Goal: Task Accomplishment & Management: Manage account settings

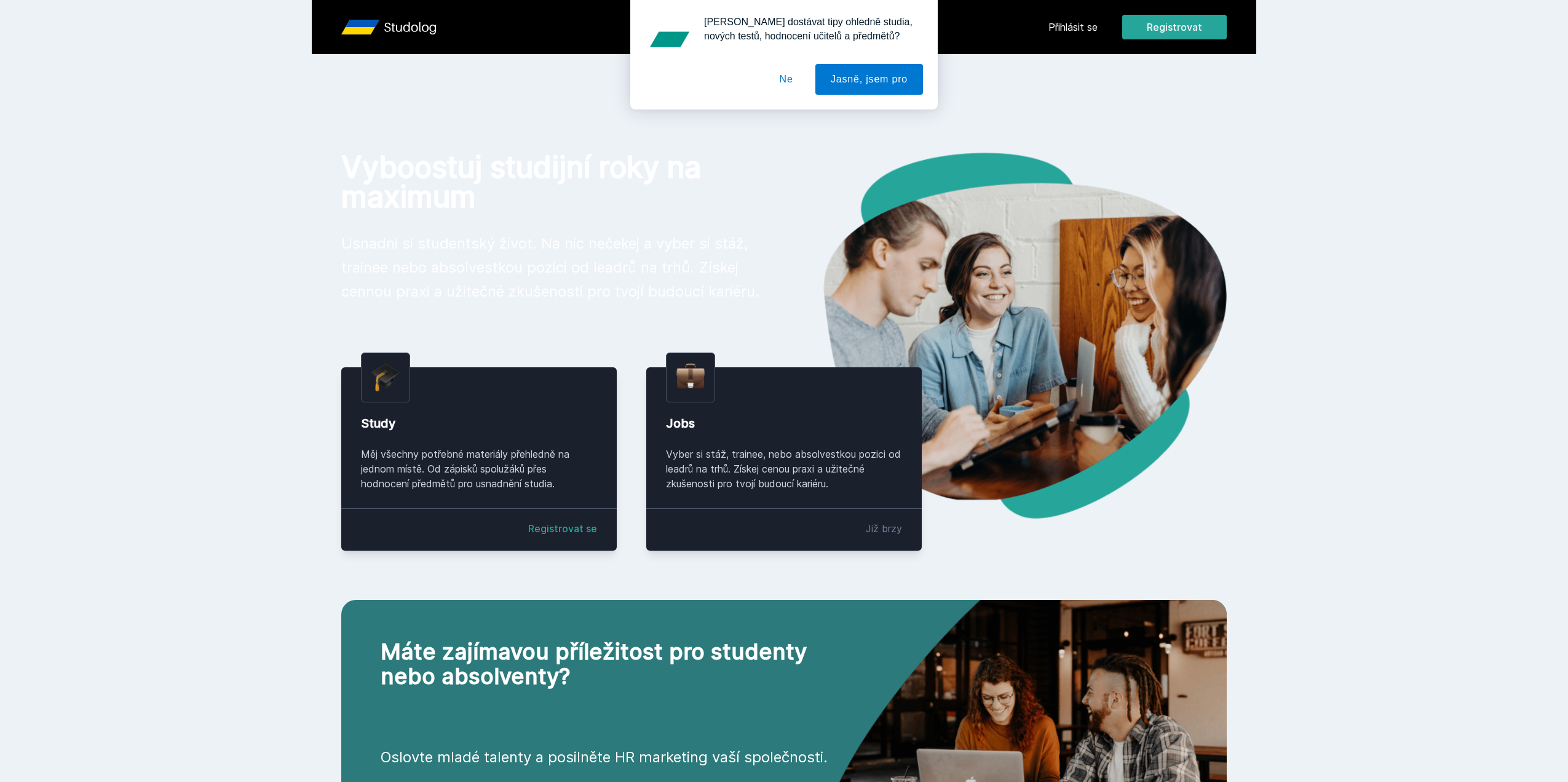
click at [1099, 25] on div "Chceš dostávat tipy ohledně studia, nových testů, hodnocení učitelů a předmětů?…" at bounding box center [784, 55] width 1568 height 110
click at [1082, 25] on div "Chceš dostávat tipy ohledně studia, nových testů, hodnocení učitelů a předmětů?…" at bounding box center [784, 55] width 1568 height 110
click at [787, 78] on button "Ne" at bounding box center [786, 79] width 44 height 31
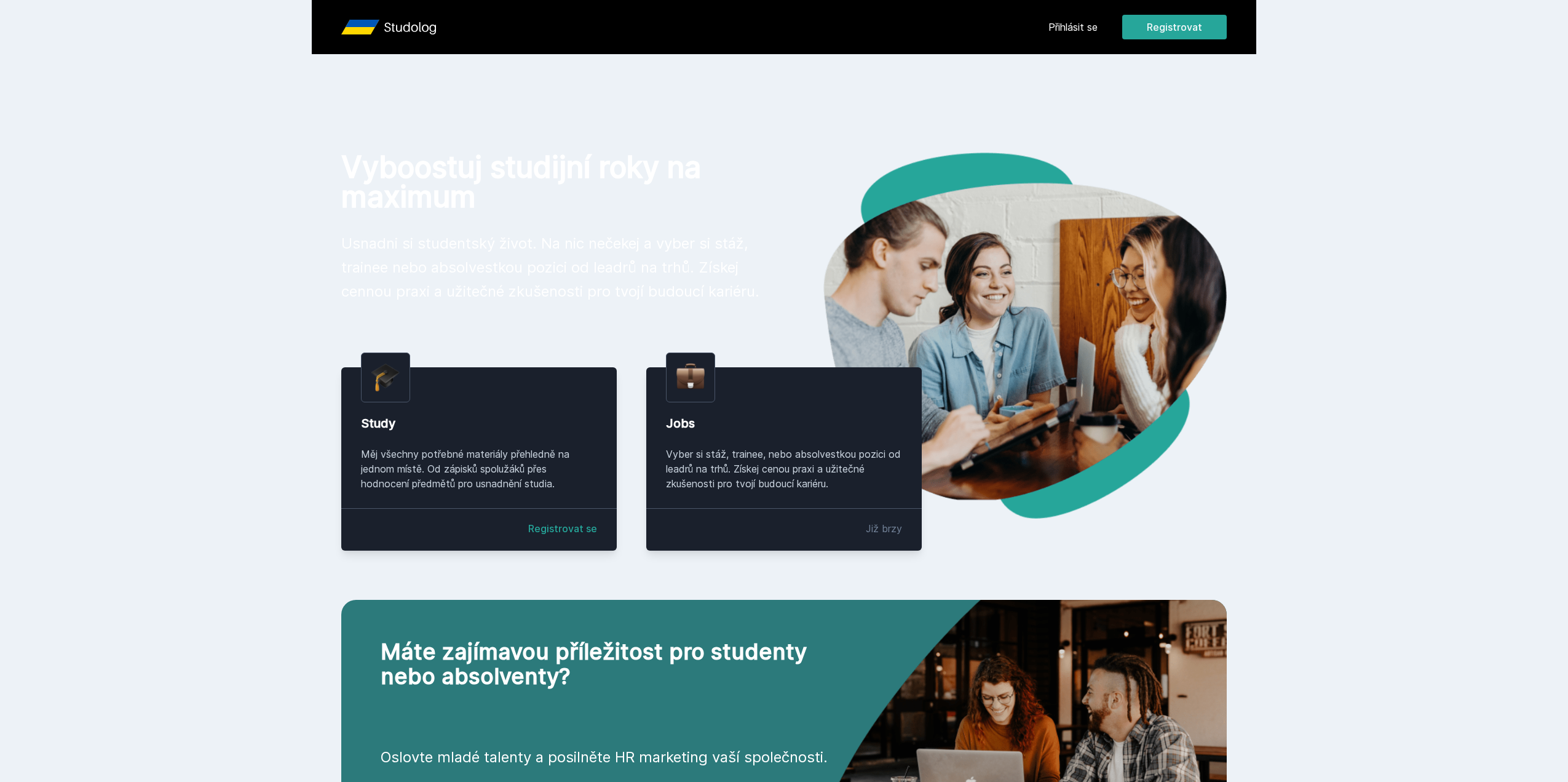
click at [1079, 24] on link "Přihlásit se" at bounding box center [1073, 27] width 49 height 15
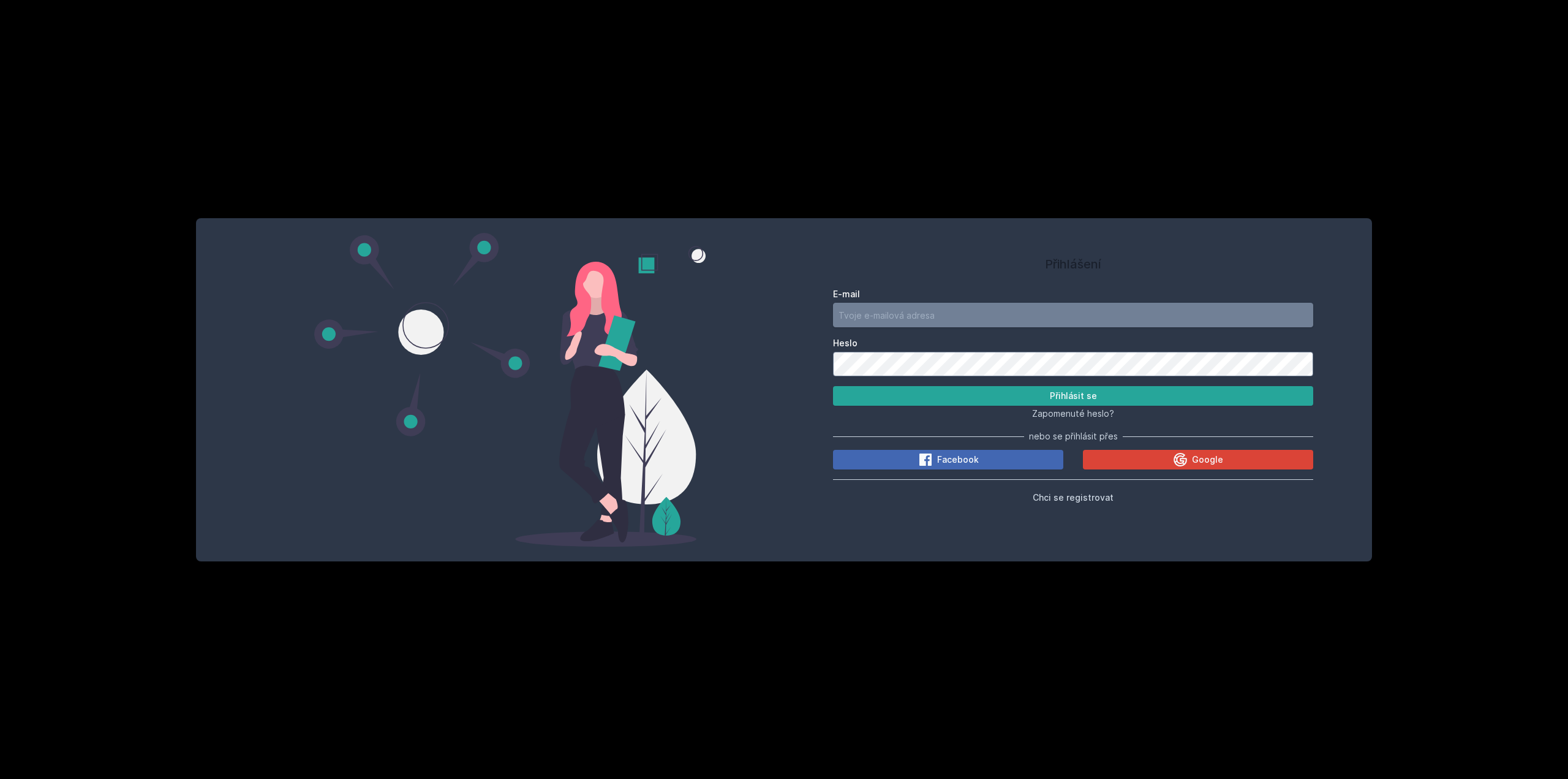
click at [952, 303] on div "E-mail" at bounding box center [1073, 307] width 480 height 39
click at [950, 309] on input "E-mail" at bounding box center [1073, 315] width 480 height 25
click at [931, 307] on input "[EMAIL_ADDRESS][DOMAIN_NAME]" at bounding box center [1073, 315] width 480 height 25
click at [1042, 393] on button "Přihlásit se" at bounding box center [1073, 396] width 480 height 19
click at [953, 309] on input "solv09@vse.cz" at bounding box center [1073, 315] width 480 height 25
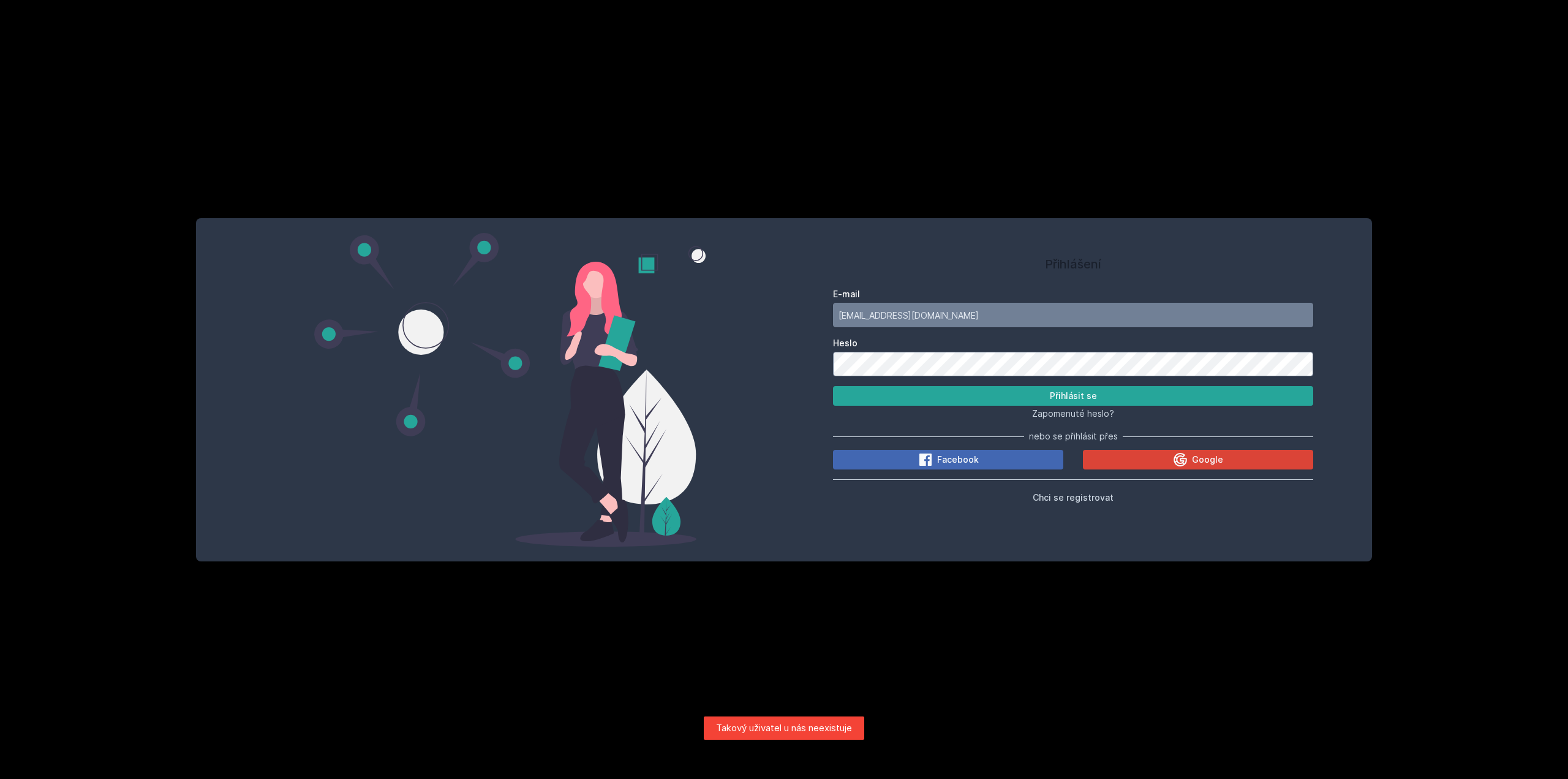
click at [953, 309] on input "solv09@vse.cz" at bounding box center [1073, 315] width 480 height 25
click at [909, 309] on input "solv09@vse.cz" at bounding box center [1073, 315] width 480 height 25
drag, startPoint x: 866, startPoint y: 309, endPoint x: 772, endPoint y: 317, distance: 94.3
click at [773, 317] on div "Přihlášení E-mail solv09@vse.cz Heslo Přihlásit se Zapomenuté heslo? nebo se př…" at bounding box center [784, 390] width 1176 height 343
drag, startPoint x: 986, startPoint y: 312, endPoint x: 919, endPoint y: 312, distance: 67.0
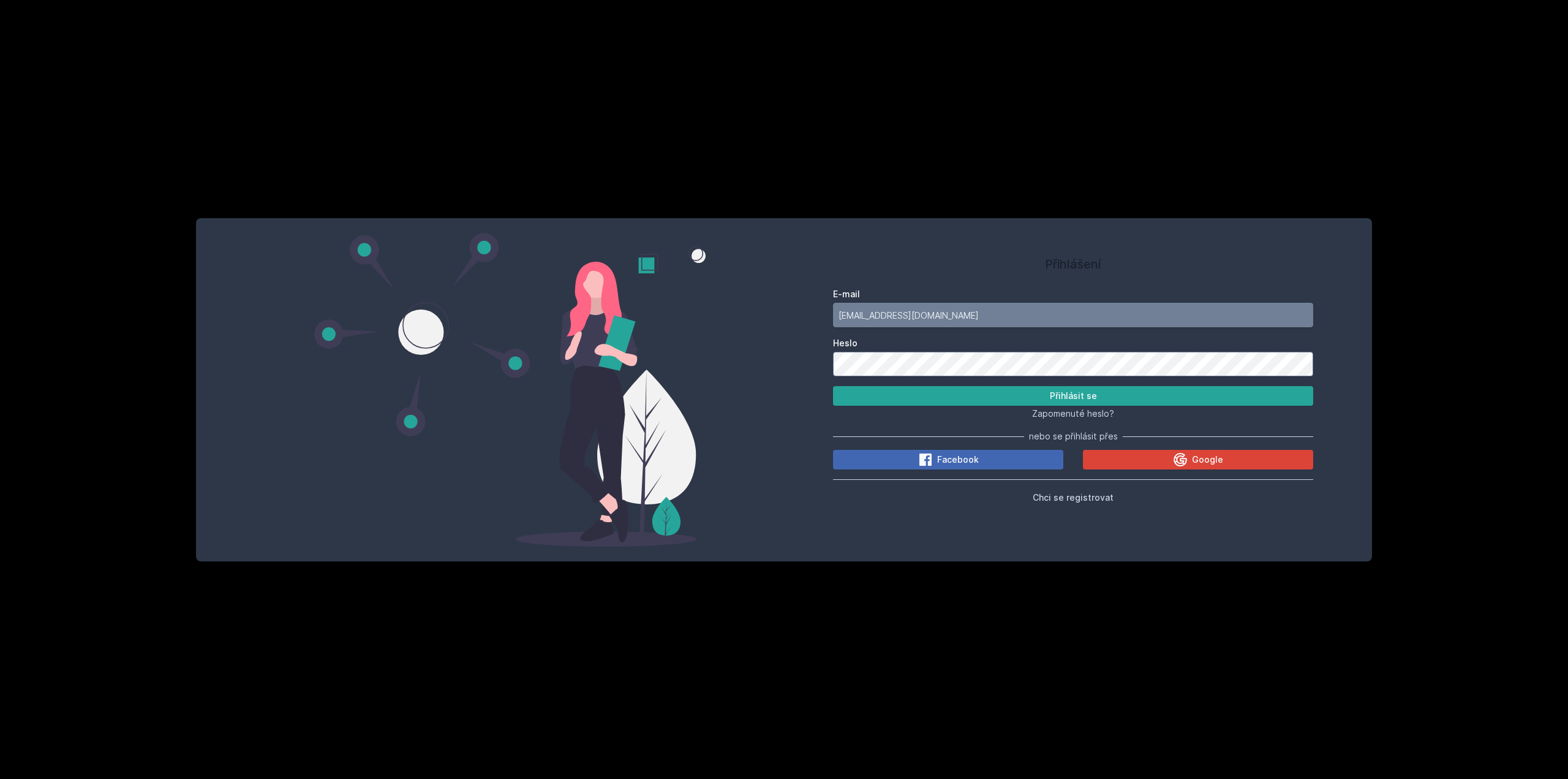
click at [919, 312] on input "ing.vojtechsoldan@vse.cz" at bounding box center [1073, 315] width 480 height 25
type input "[EMAIL_ADDRESS][DOMAIN_NAME]"
click at [1010, 395] on button "Přihlásit se" at bounding box center [1073, 396] width 480 height 19
click at [987, 397] on button "Přihlásit se" at bounding box center [1073, 396] width 480 height 19
click at [983, 390] on button "Přihlásit se" at bounding box center [1073, 396] width 480 height 19
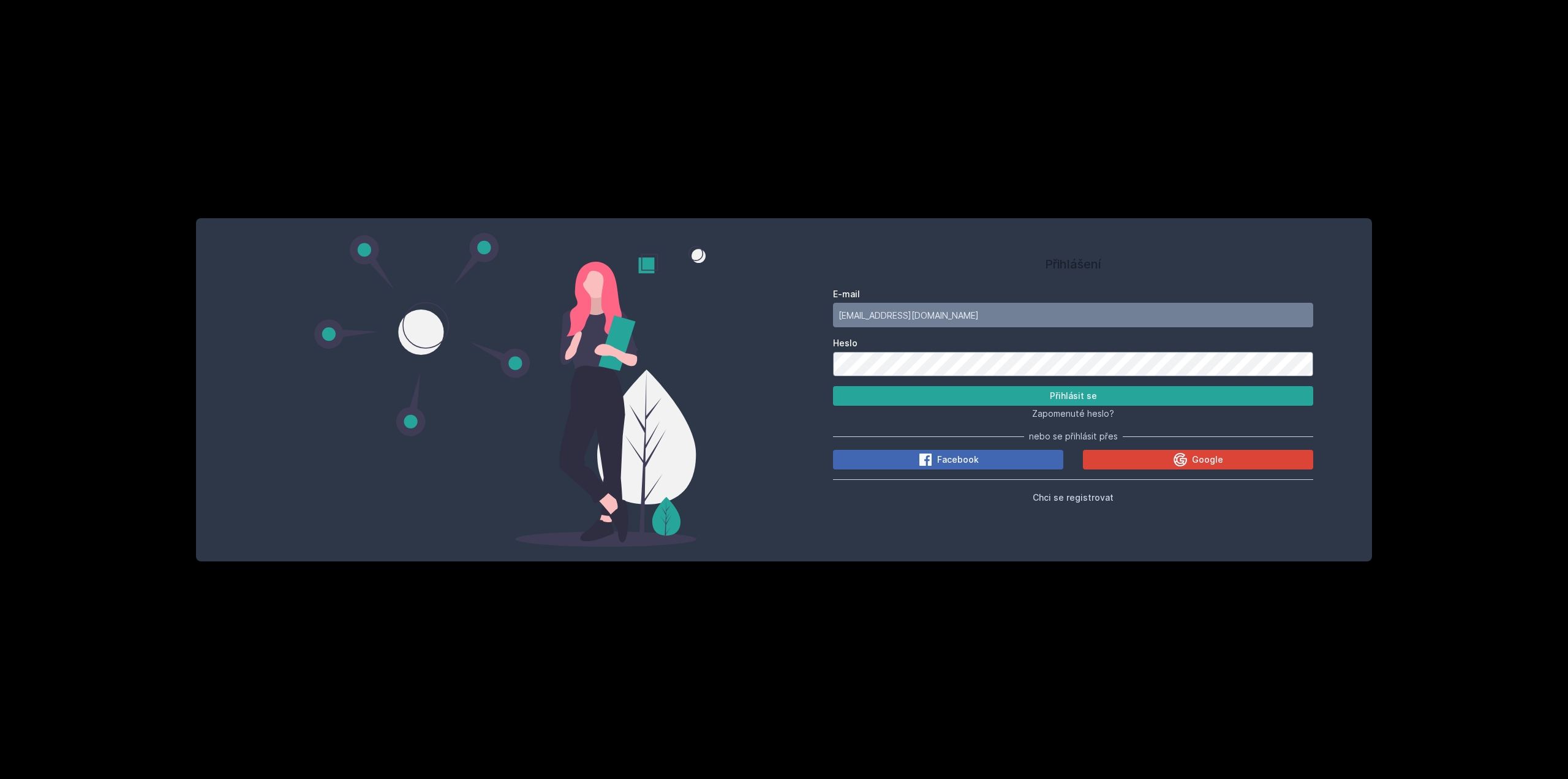
click at [833, 386] on button "Přihlásit se" at bounding box center [1073, 396] width 480 height 19
click at [1102, 410] on span "Zapomenuté heslo?" at bounding box center [1073, 413] width 82 height 10
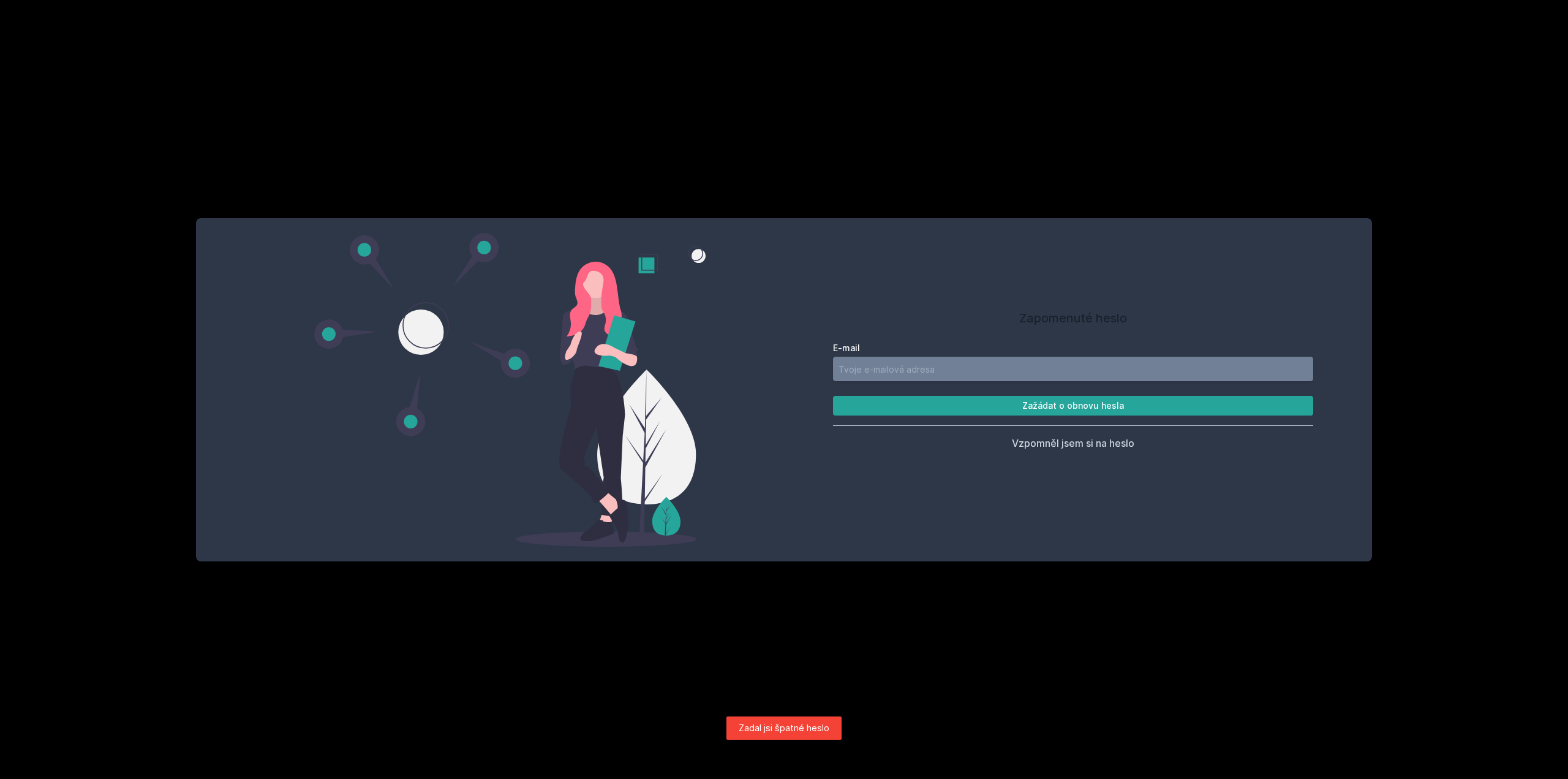
click at [950, 365] on input "E-mail" at bounding box center [1073, 369] width 480 height 25
type input "[EMAIL_ADDRESS][DOMAIN_NAME]"
click at [993, 404] on button "Zažádat o obnovu hesla" at bounding box center [1073, 406] width 480 height 19
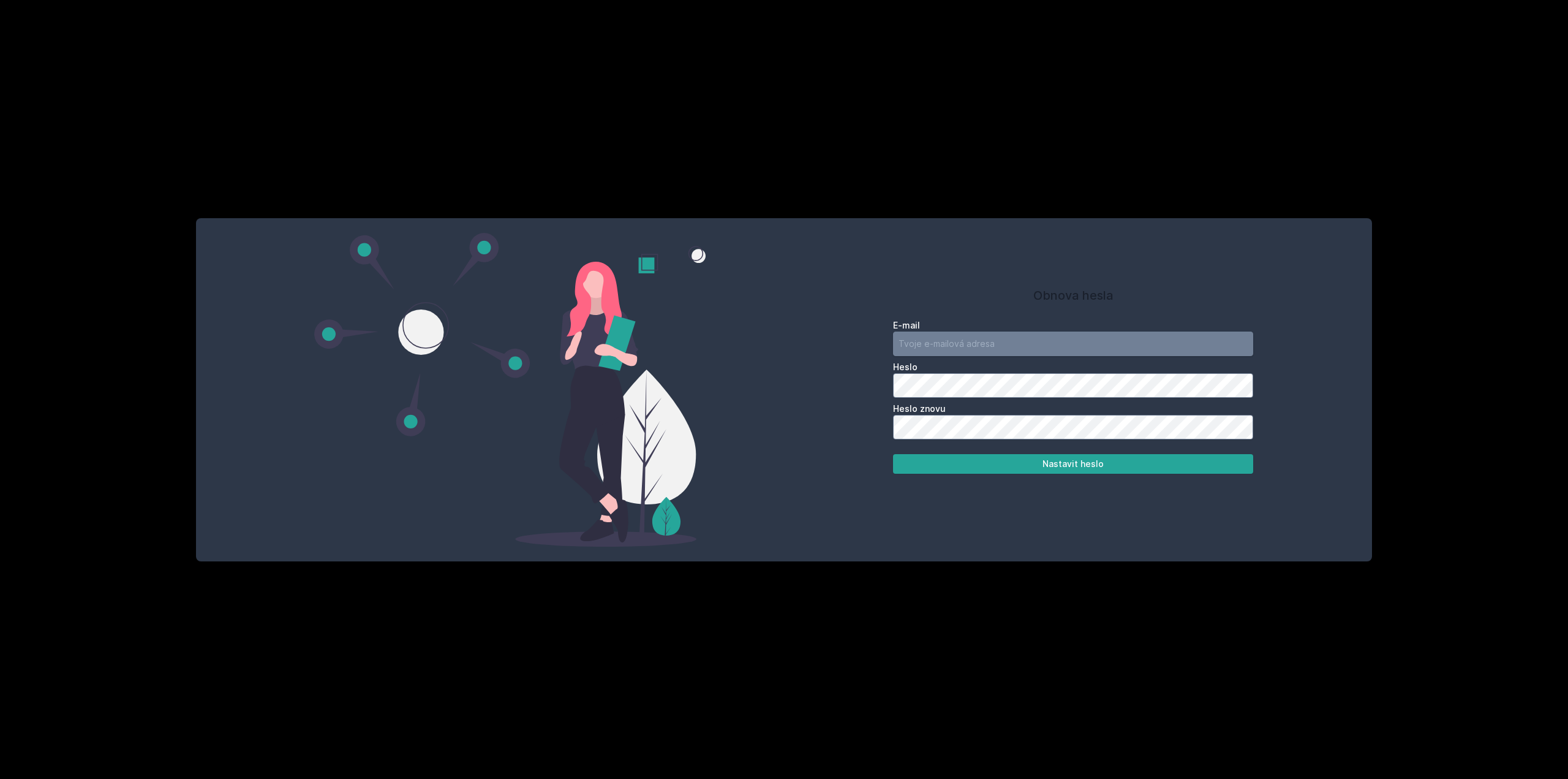
click at [942, 336] on input "email" at bounding box center [1073, 344] width 360 height 25
type input "[EMAIL_ADDRESS][DOMAIN_NAME]"
click at [1022, 461] on button "Nastavit heslo" at bounding box center [1073, 464] width 360 height 19
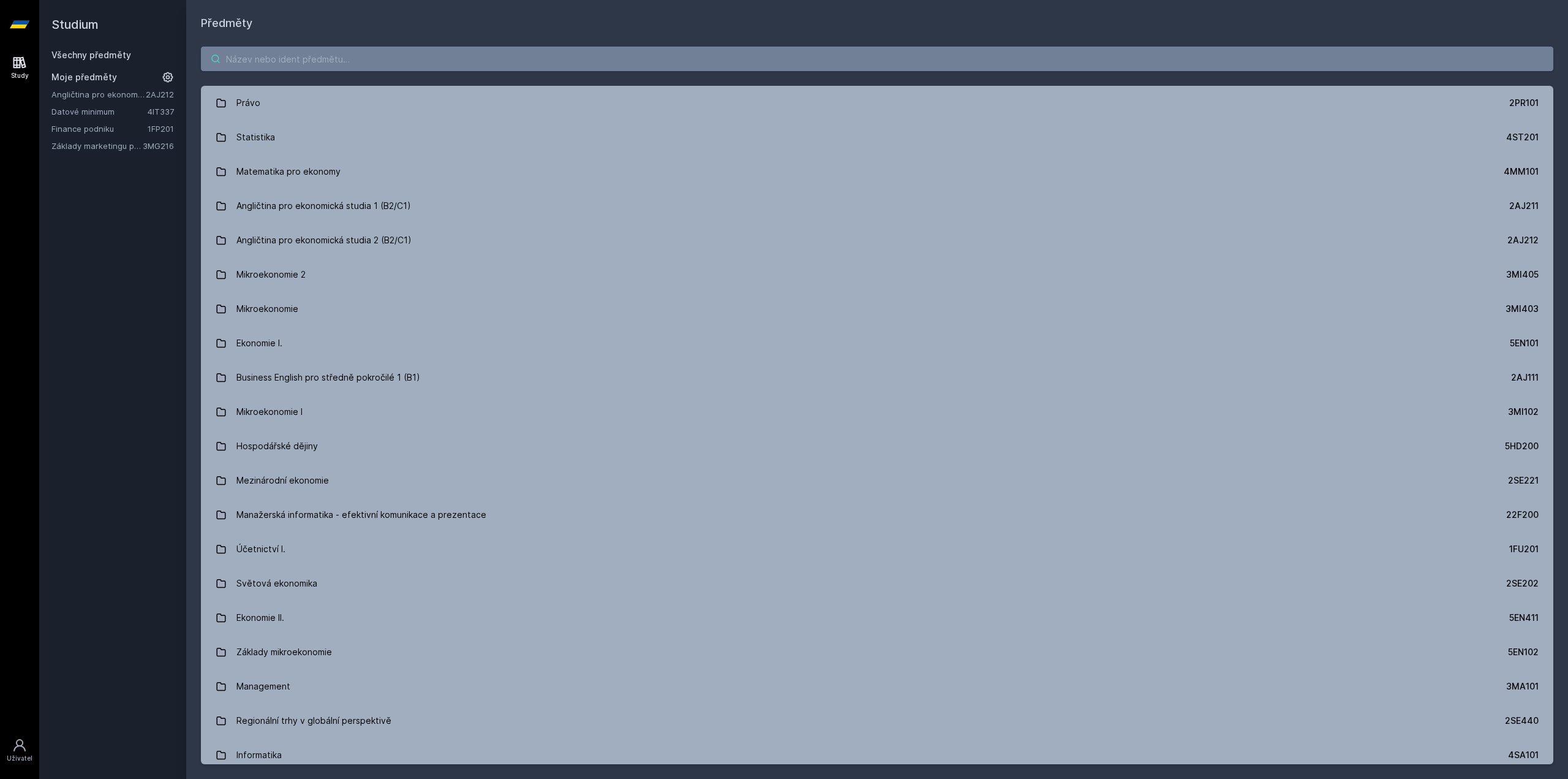
click at [254, 63] on input "search" at bounding box center [877, 59] width 1353 height 25
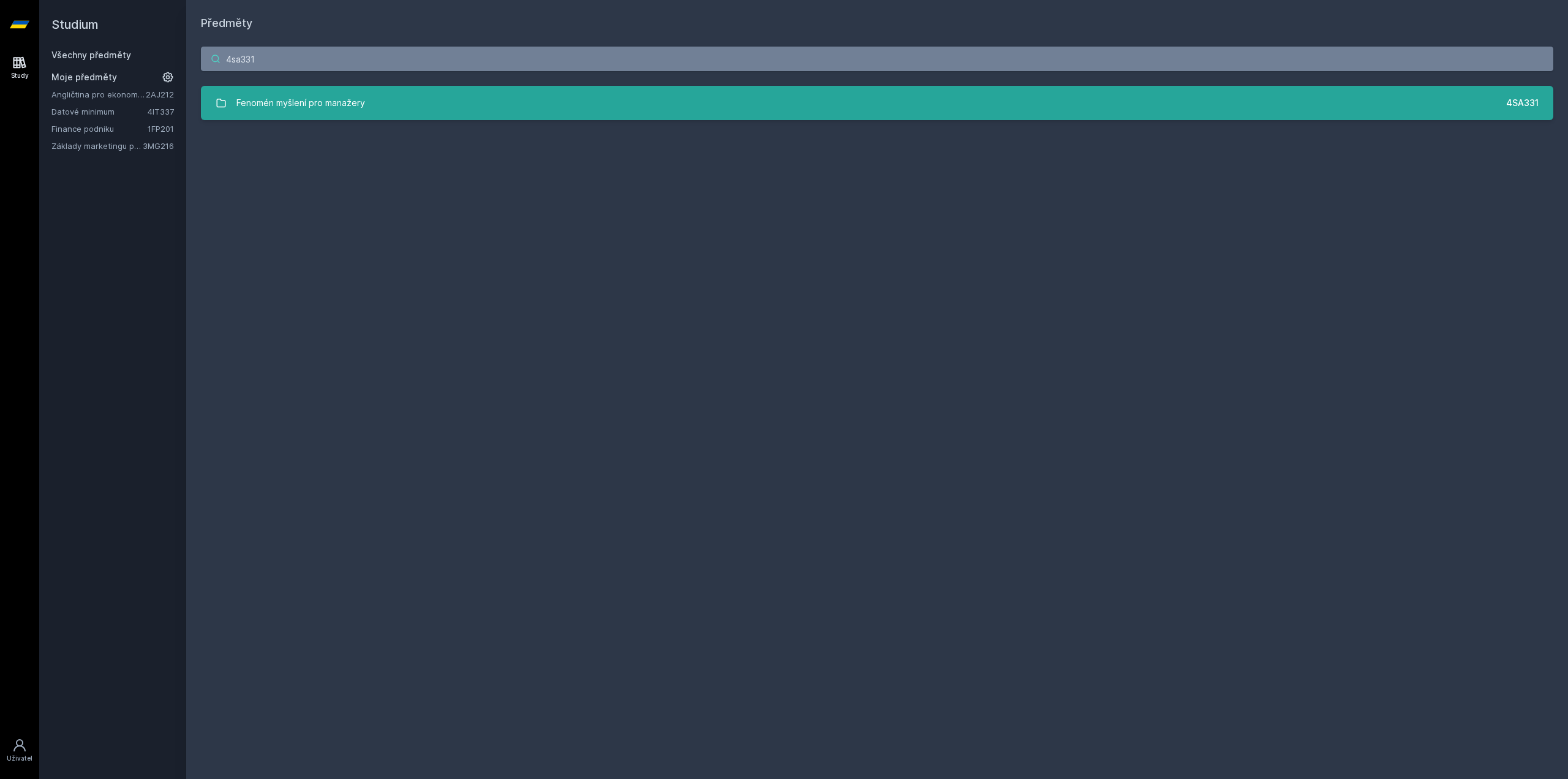
type input "4sa331"
click at [323, 111] on div "Fenomén myšlení pro manažery" at bounding box center [301, 103] width 129 height 25
